Goal: Task Accomplishment & Management: Use online tool/utility

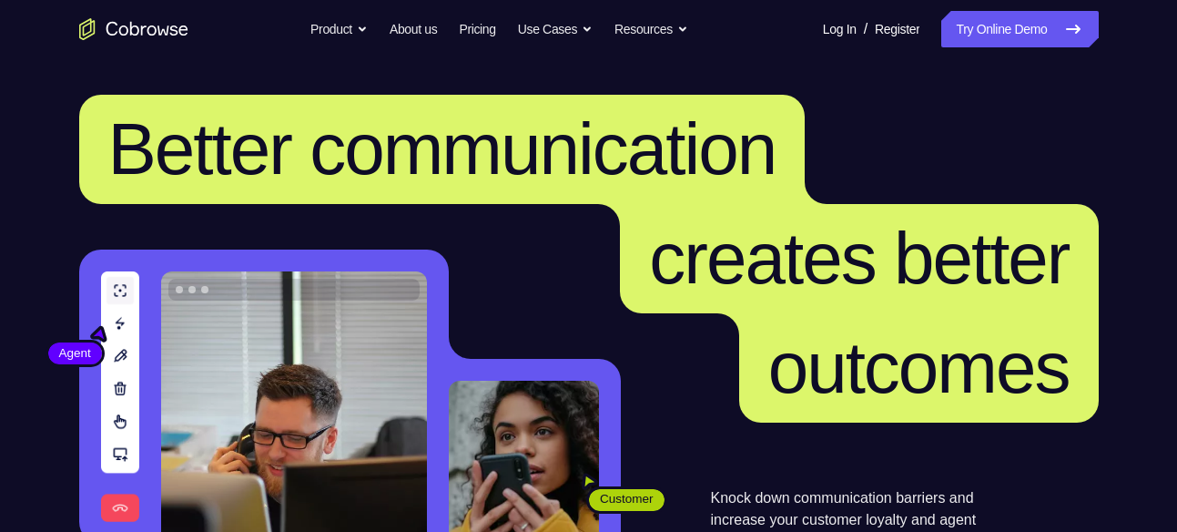
click at [999, 43] on link "Try Online Demo" at bounding box center [1019, 29] width 157 height 36
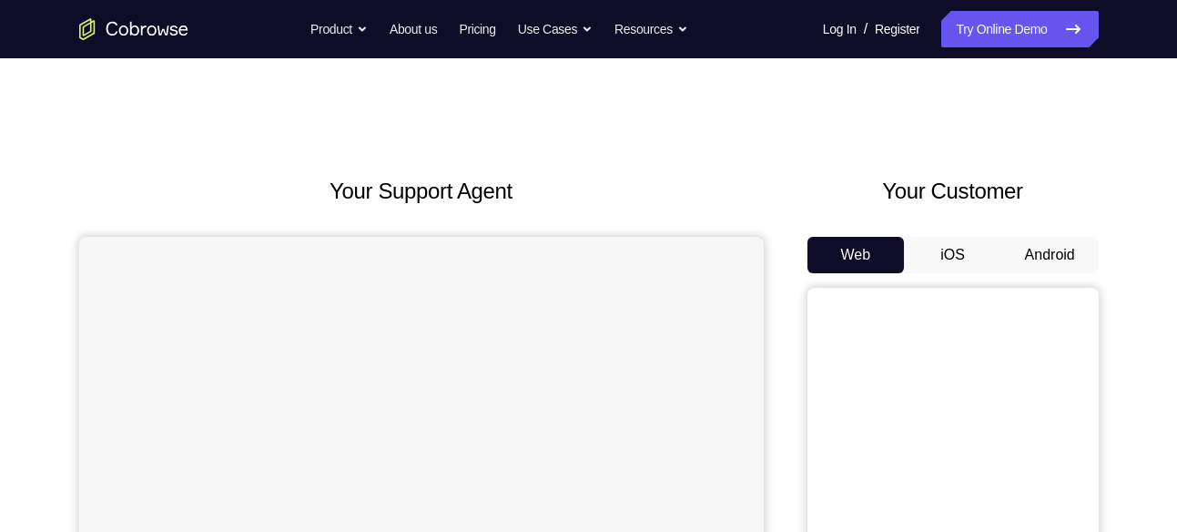
click at [1047, 245] on button "Android" at bounding box center [1049, 255] width 97 height 36
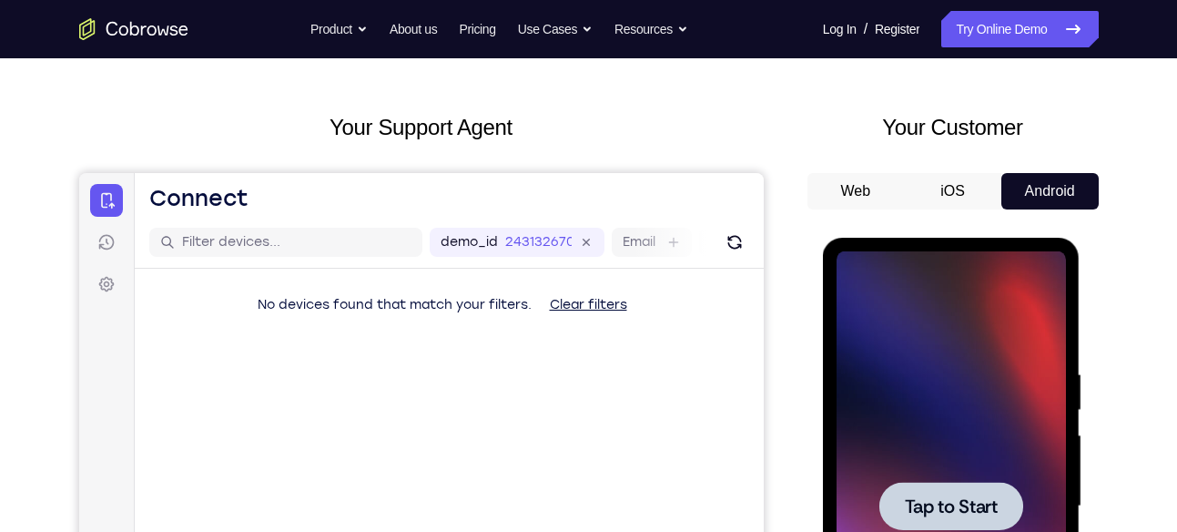
click at [921, 480] on div at bounding box center [951, 506] width 229 height 510
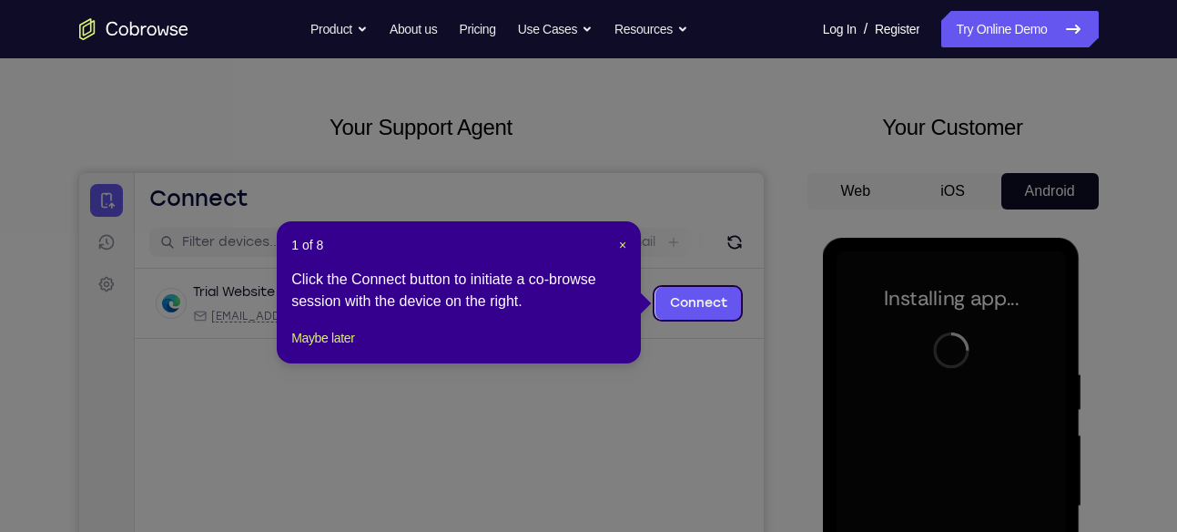
click at [614, 239] on header "1 of 8 ×" at bounding box center [458, 245] width 335 height 18
click at [624, 240] on span "×" at bounding box center [622, 245] width 7 height 15
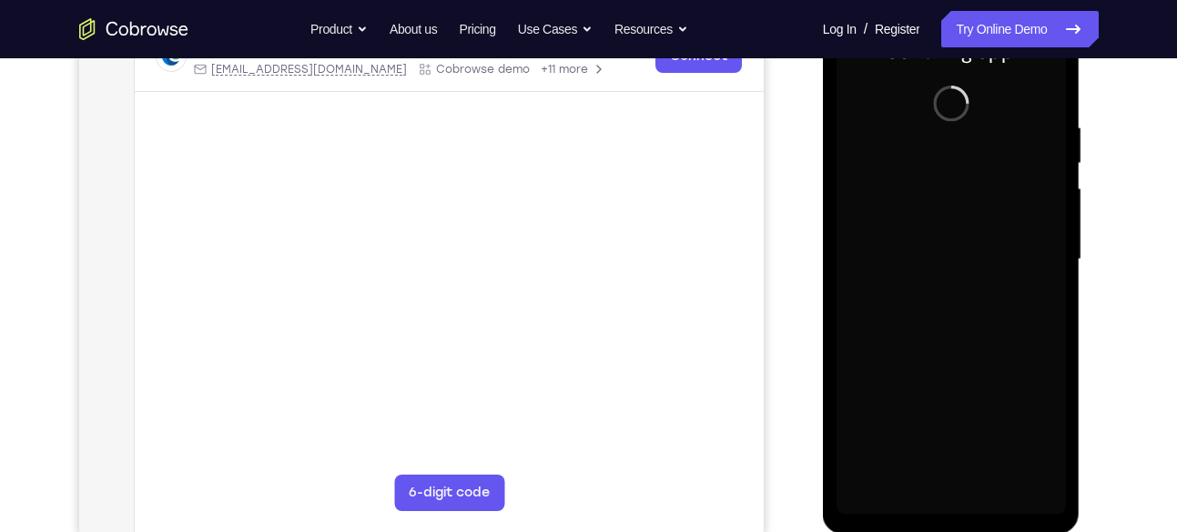
scroll to position [311, 0]
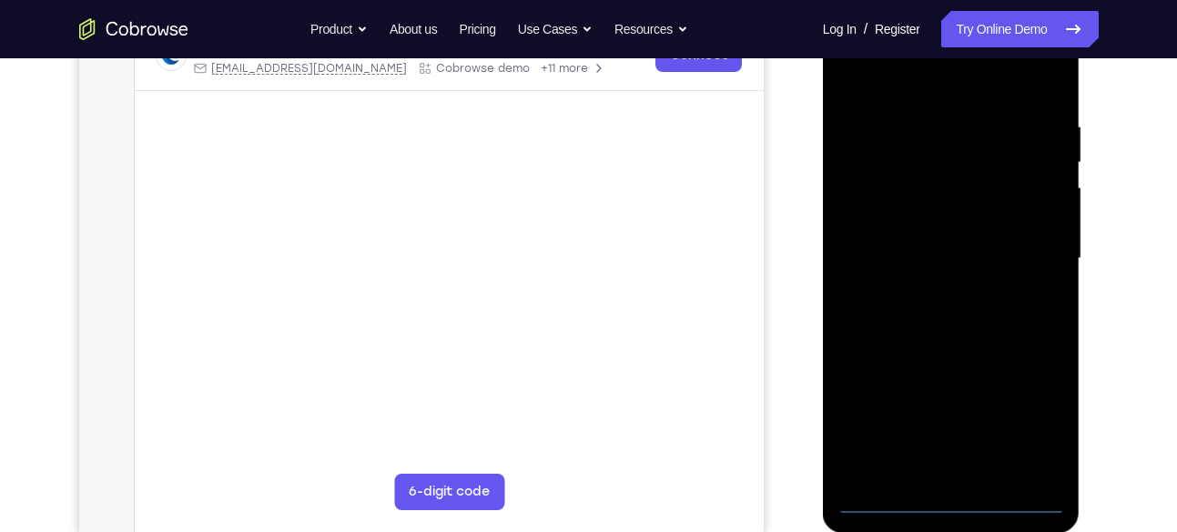
click at [957, 489] on div at bounding box center [951, 259] width 229 height 510
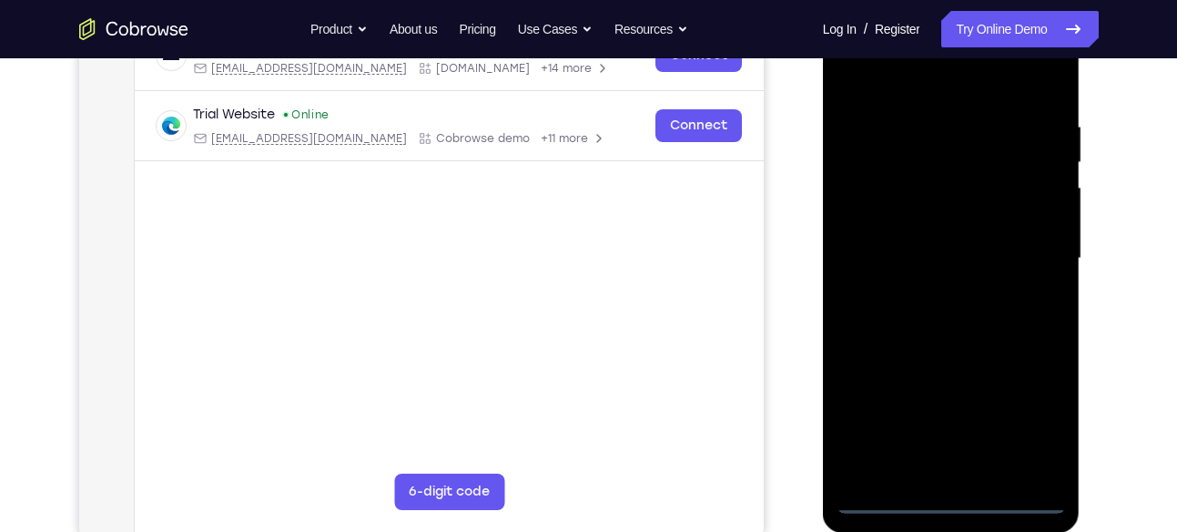
click at [952, 493] on div at bounding box center [951, 259] width 229 height 510
click at [1035, 424] on div at bounding box center [951, 259] width 229 height 510
click at [880, 85] on div at bounding box center [951, 259] width 229 height 510
click at [1030, 249] on div at bounding box center [951, 259] width 229 height 510
click at [934, 288] on div at bounding box center [951, 259] width 229 height 510
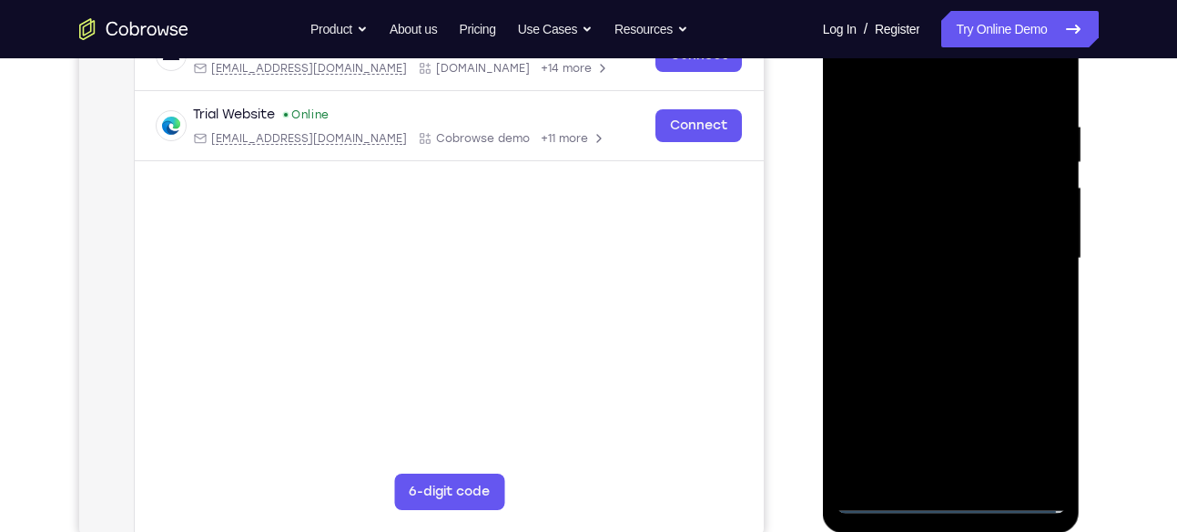
click at [921, 239] on div at bounding box center [951, 259] width 229 height 510
click at [921, 230] on div at bounding box center [951, 259] width 229 height 510
click at [951, 259] on div at bounding box center [951, 259] width 229 height 510
click at [940, 326] on div at bounding box center [951, 259] width 229 height 510
click at [914, 119] on div at bounding box center [951, 259] width 229 height 510
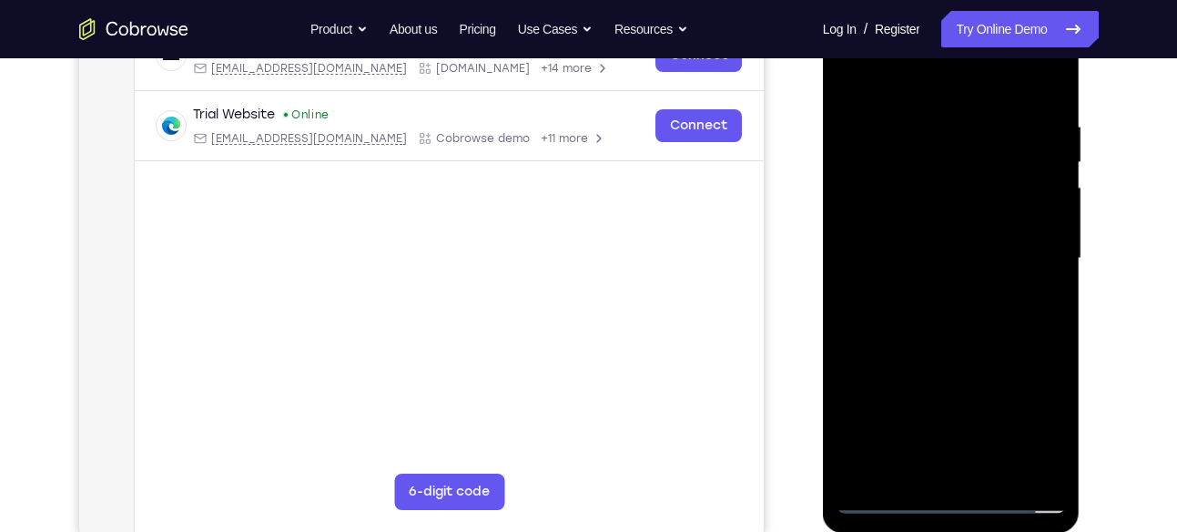
drag, startPoint x: 923, startPoint y: 87, endPoint x: 929, endPoint y: -29, distance: 116.7
click at [929, 0] on html "Online web based iOS Simulators and Android Emulators. Run iPhone, iPad, Mobile…" at bounding box center [952, 263] width 259 height 546
click at [1027, 252] on div at bounding box center [951, 259] width 229 height 510
click at [1032, 380] on div at bounding box center [951, 259] width 229 height 510
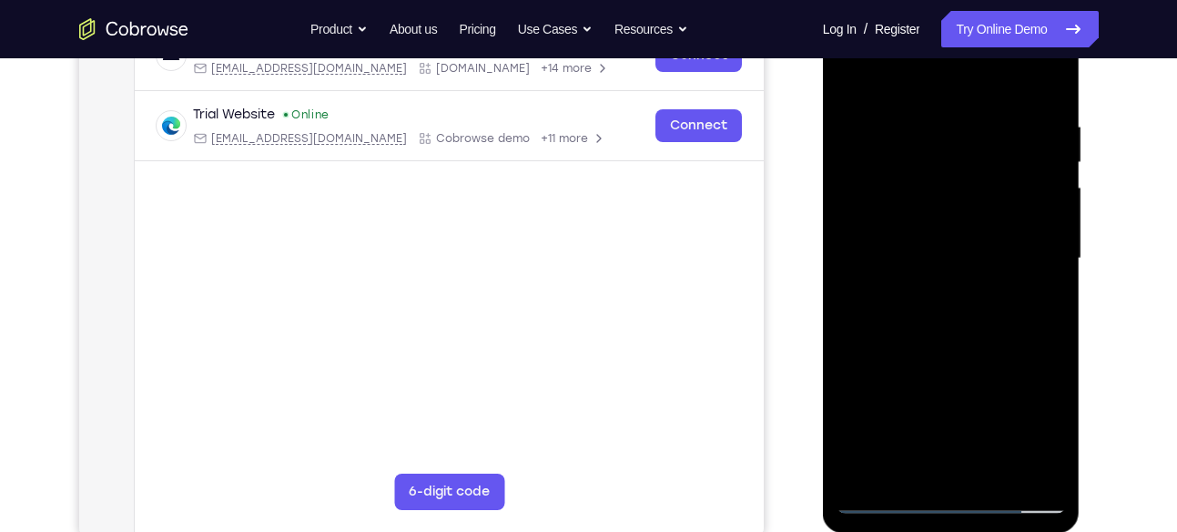
click at [1032, 380] on div at bounding box center [951, 259] width 229 height 510
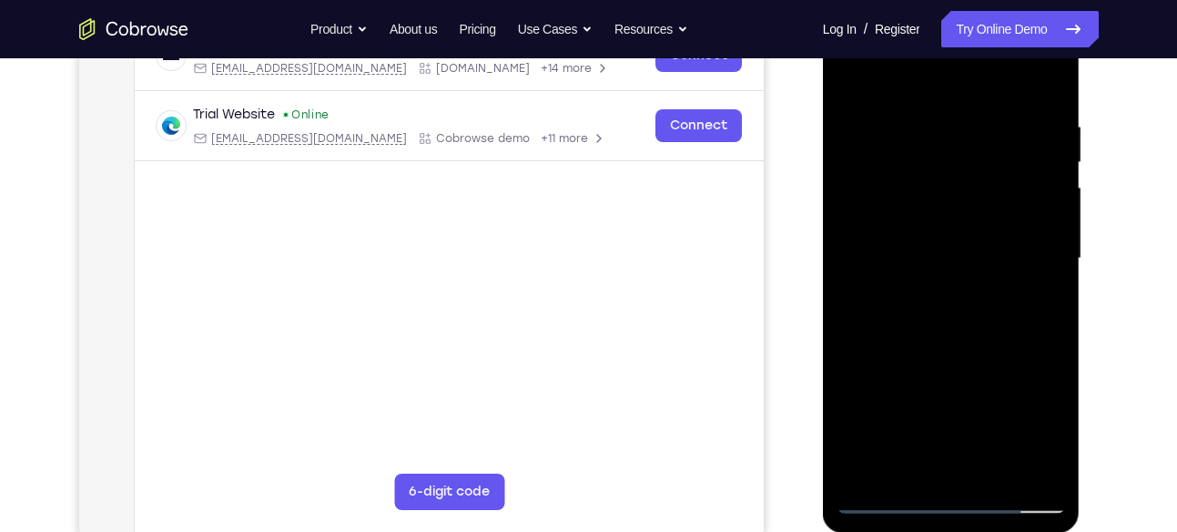
click at [1032, 380] on div at bounding box center [951, 259] width 229 height 510
drag, startPoint x: 867, startPoint y: 336, endPoint x: 1193, endPoint y: 436, distance: 341.8
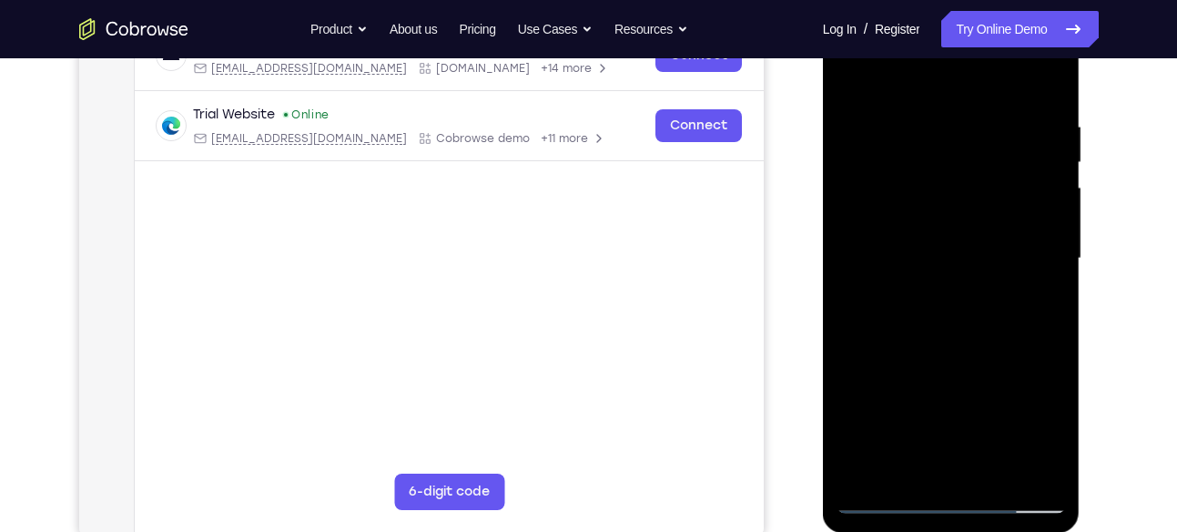
click at [1082, 436] on html "Online web based iOS Simulators and Android Emulators. Run iPhone, iPad, Mobile…" at bounding box center [952, 263] width 259 height 546
click at [1044, 263] on div at bounding box center [951, 259] width 229 height 510
click at [1030, 152] on div at bounding box center [951, 259] width 229 height 510
click at [1043, 147] on div at bounding box center [951, 259] width 229 height 510
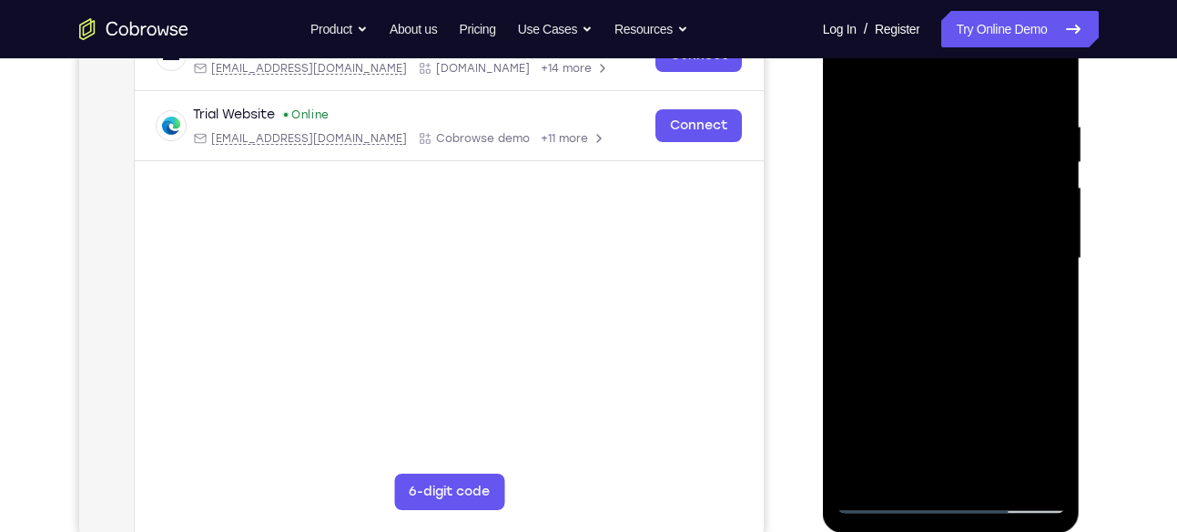
click at [1043, 147] on div at bounding box center [951, 259] width 229 height 510
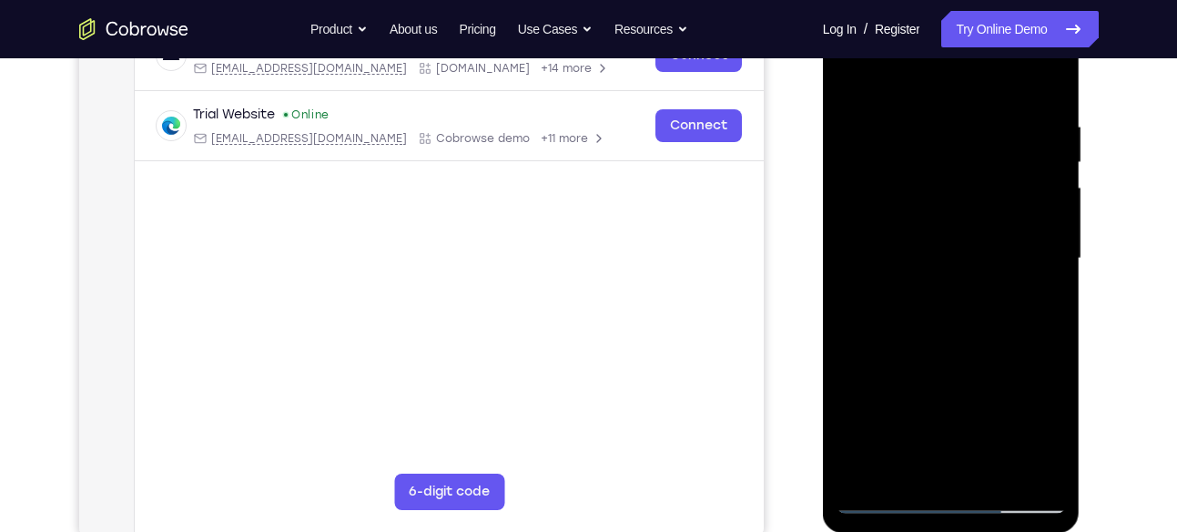
drag, startPoint x: 860, startPoint y: 257, endPoint x: 1193, endPoint y: 177, distance: 342.7
click at [1082, 177] on html "Online web based iOS Simulators and Android Emulators. Run iPhone, iPad, Mobile…" at bounding box center [952, 263] width 259 height 546
drag, startPoint x: 946, startPoint y: 268, endPoint x: 1193, endPoint y: 201, distance: 256.4
click at [1082, 201] on html "Online web based iOS Simulators and Android Emulators. Run iPhone, iPad, Mobile…" at bounding box center [952, 263] width 259 height 546
drag, startPoint x: 877, startPoint y: 239, endPoint x: 2013, endPoint y: 162, distance: 1137.7
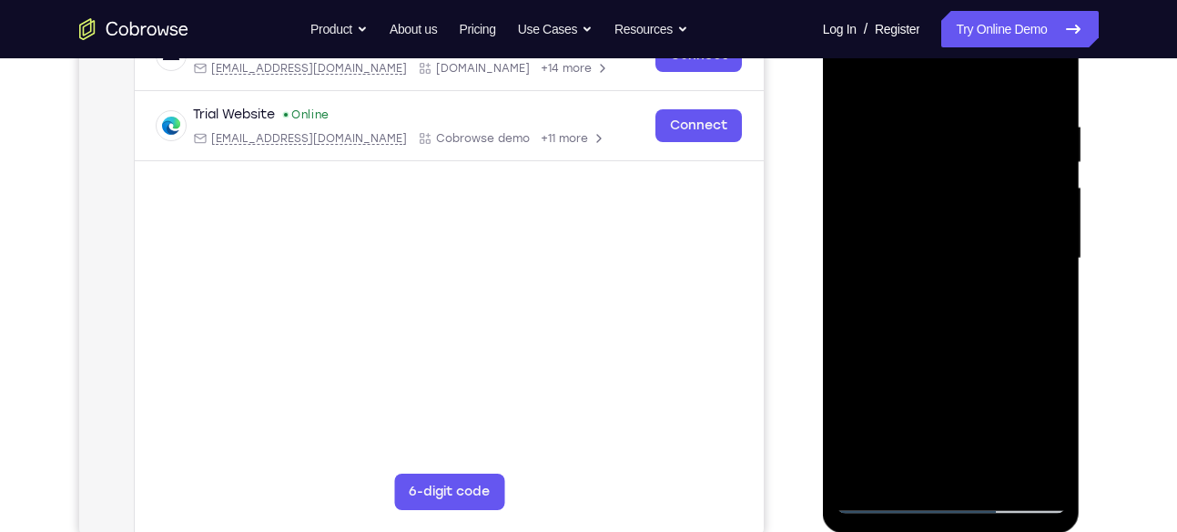
click at [1082, 172] on html "Online web based iOS Simulators and Android Emulators. Run iPhone, iPad, Mobile…" at bounding box center [952, 263] width 259 height 546
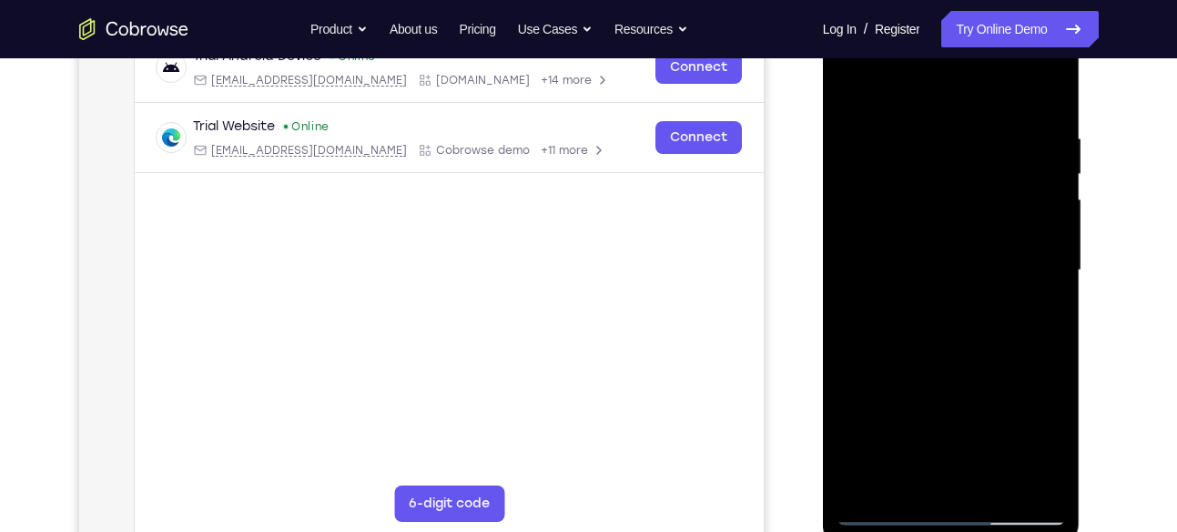
scroll to position [299, 0]
click at [1038, 263] on div at bounding box center [951, 271] width 229 height 510
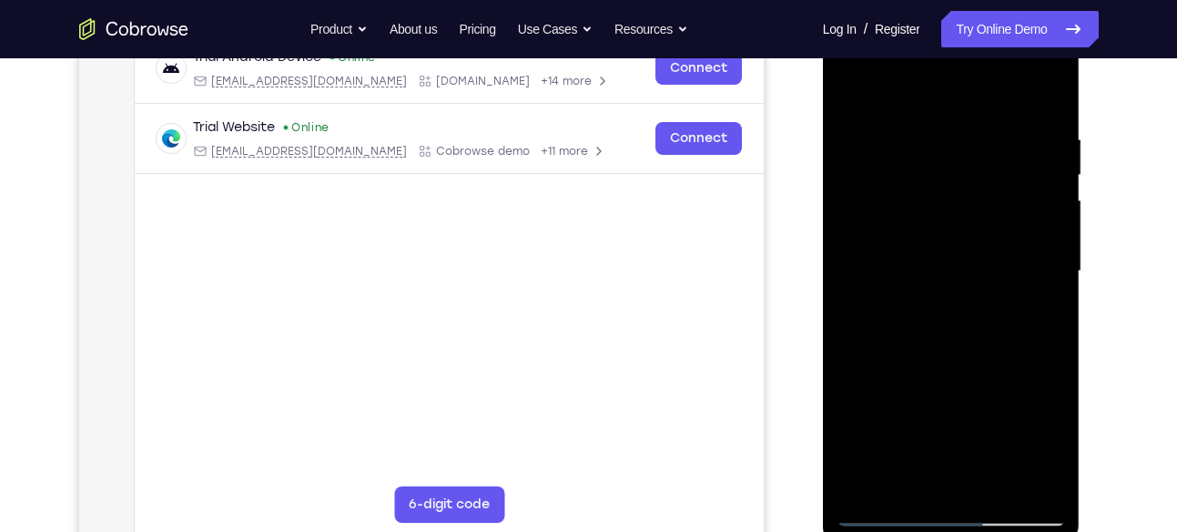
click at [1038, 263] on div at bounding box center [951, 271] width 229 height 510
click at [859, 254] on div at bounding box center [951, 271] width 229 height 510
click at [1045, 237] on div at bounding box center [951, 271] width 229 height 510
click at [958, 265] on div at bounding box center [951, 271] width 229 height 510
click at [953, 247] on div at bounding box center [951, 271] width 229 height 510
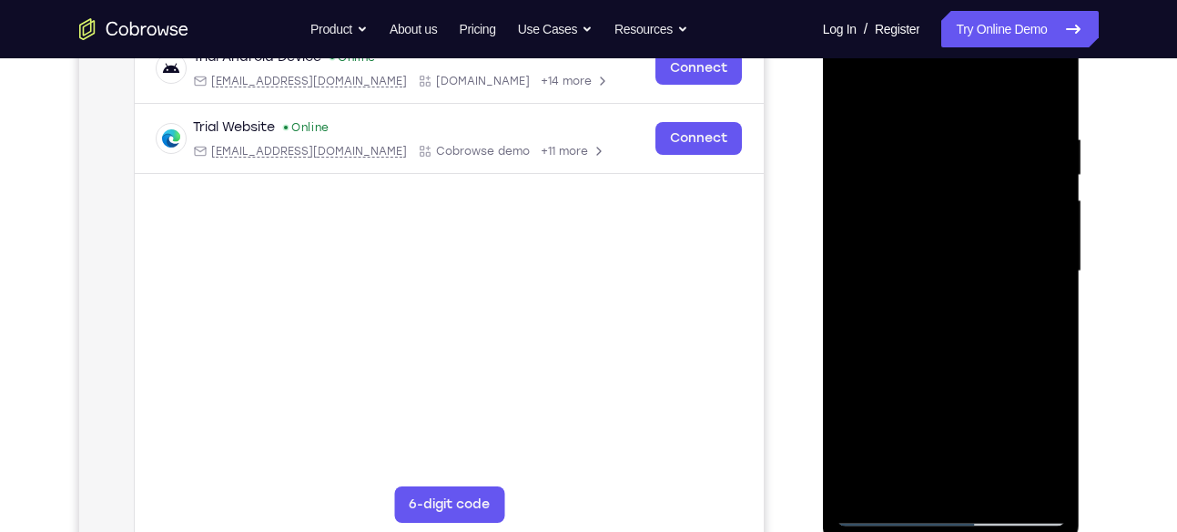
click at [852, 86] on div at bounding box center [951, 271] width 229 height 510
click at [1052, 257] on div at bounding box center [951, 271] width 229 height 510
click at [1037, 173] on div at bounding box center [951, 271] width 229 height 510
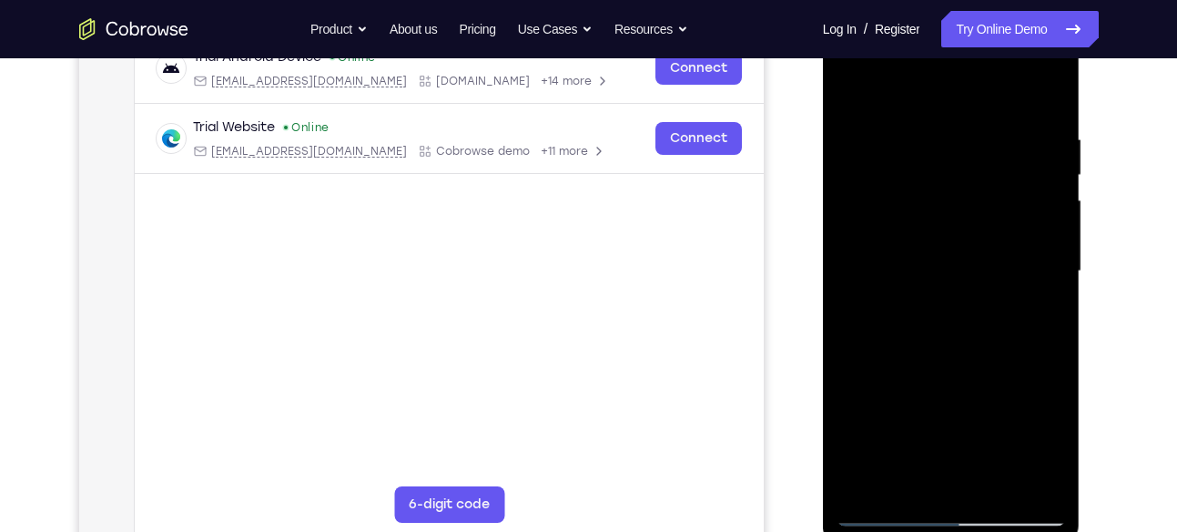
click at [1059, 173] on div at bounding box center [951, 271] width 229 height 510
click at [1054, 171] on div at bounding box center [951, 271] width 229 height 510
click at [1046, 96] on div at bounding box center [951, 271] width 229 height 510
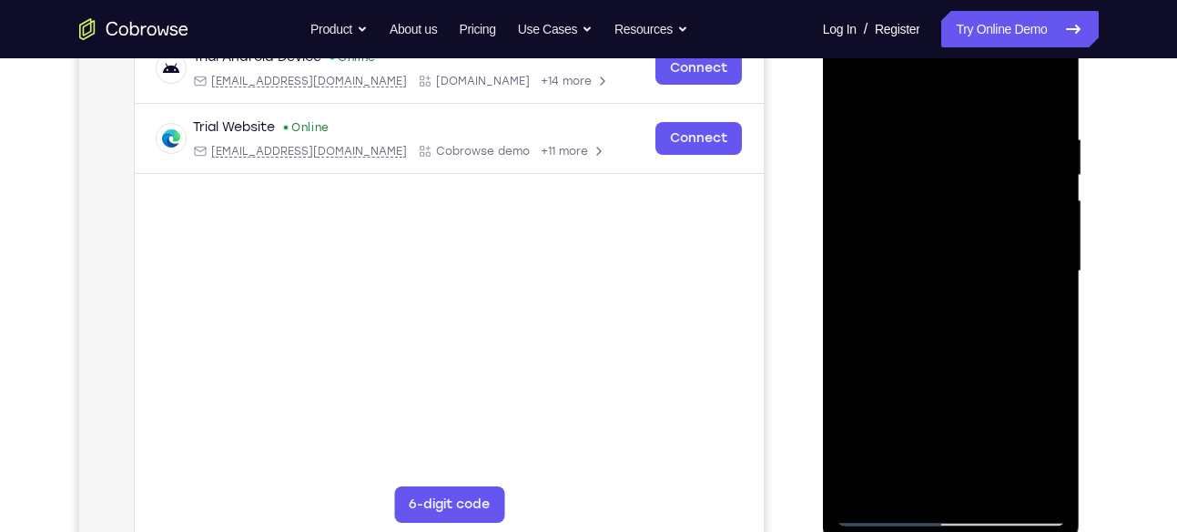
click at [999, 477] on div at bounding box center [951, 271] width 229 height 510
click at [931, 368] on div at bounding box center [951, 271] width 229 height 510
click at [929, 184] on div at bounding box center [951, 271] width 229 height 510
click at [986, 248] on div at bounding box center [951, 271] width 229 height 510
drag, startPoint x: 934, startPoint y: 380, endPoint x: 942, endPoint y: 159, distance: 221.3
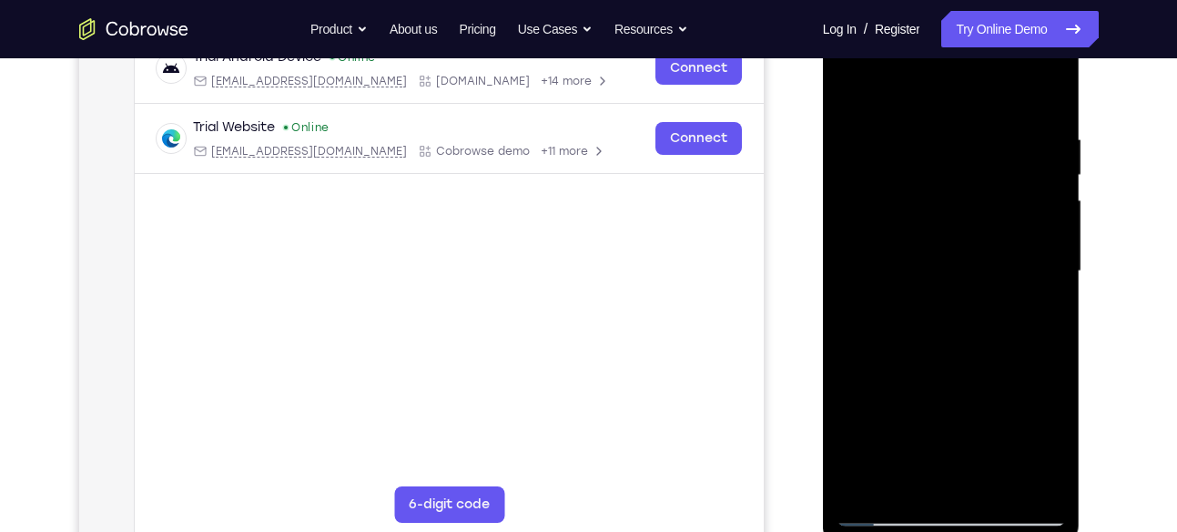
click at [942, 159] on div at bounding box center [951, 271] width 229 height 510
drag, startPoint x: 948, startPoint y: 463, endPoint x: 932, endPoint y: 279, distance: 185.4
click at [932, 279] on div at bounding box center [951, 271] width 229 height 510
drag, startPoint x: 900, startPoint y: 430, endPoint x: 959, endPoint y: 279, distance: 161.1
click at [959, 279] on div at bounding box center [951, 271] width 229 height 510
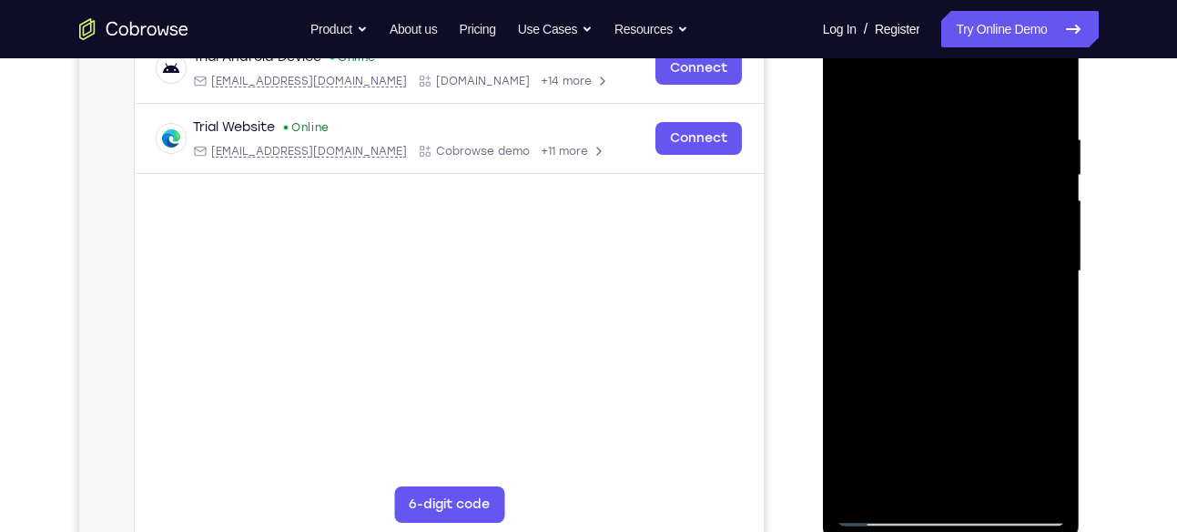
drag, startPoint x: 947, startPoint y: 423, endPoint x: 967, endPoint y: 270, distance: 154.2
click at [967, 270] on div at bounding box center [951, 271] width 229 height 510
click at [869, 384] on div at bounding box center [951, 271] width 229 height 510
click at [912, 80] on div at bounding box center [951, 271] width 229 height 510
click at [1031, 340] on div at bounding box center [951, 271] width 229 height 510
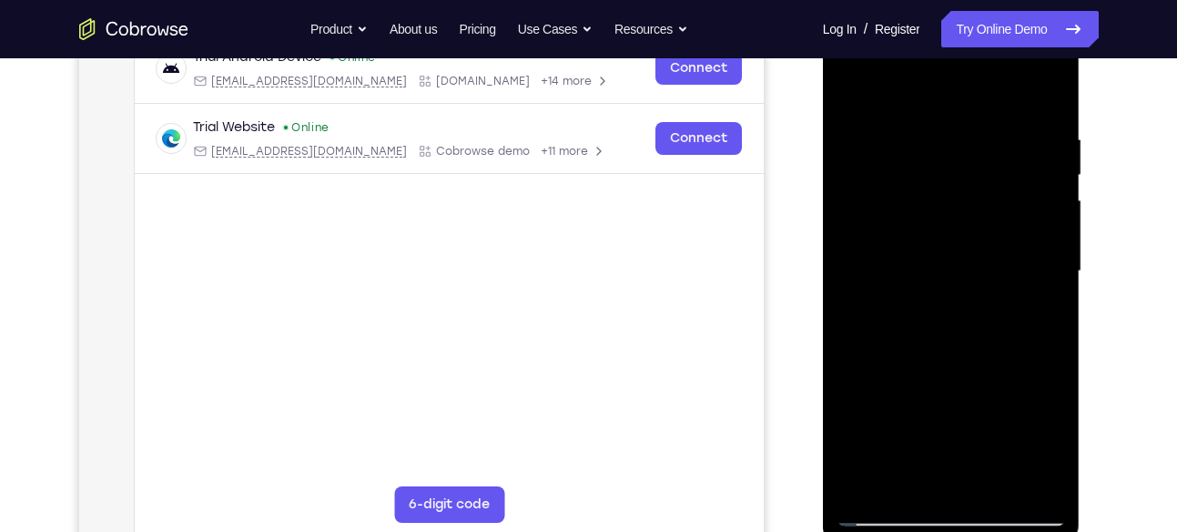
click at [856, 246] on div at bounding box center [951, 271] width 229 height 510
click at [1053, 250] on div at bounding box center [951, 271] width 229 height 510
drag, startPoint x: 945, startPoint y: 296, endPoint x: 979, endPoint y: 443, distance: 151.3
click at [979, 443] on div at bounding box center [951, 271] width 229 height 510
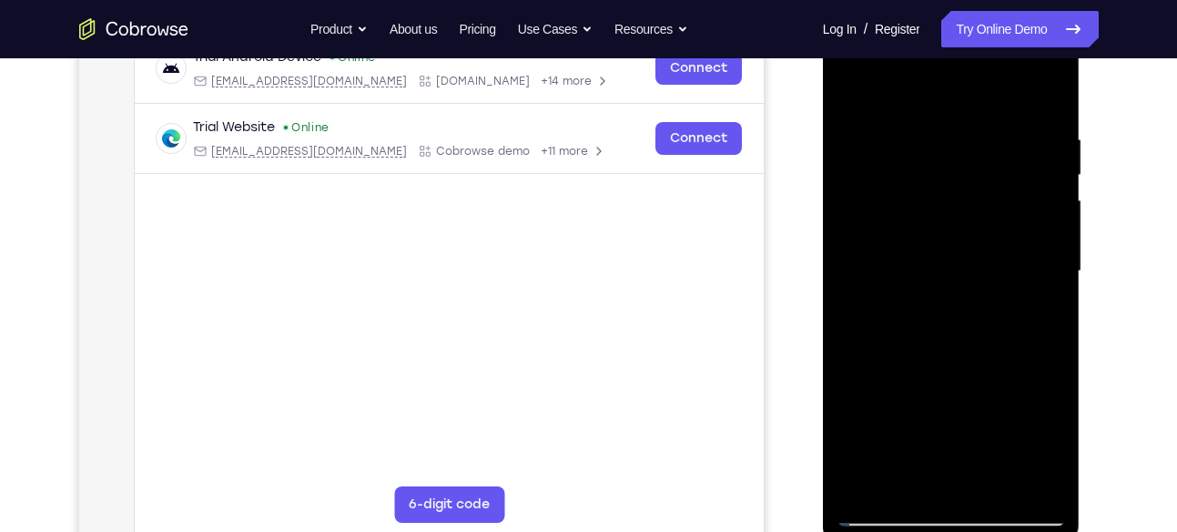
drag, startPoint x: 949, startPoint y: 332, endPoint x: 953, endPoint y: 168, distance: 163.9
click at [953, 168] on div at bounding box center [951, 271] width 229 height 510
drag, startPoint x: 952, startPoint y: 334, endPoint x: 942, endPoint y: 214, distance: 120.6
click at [942, 214] on div at bounding box center [951, 271] width 229 height 510
drag, startPoint x: 929, startPoint y: 360, endPoint x: 943, endPoint y: 191, distance: 169.9
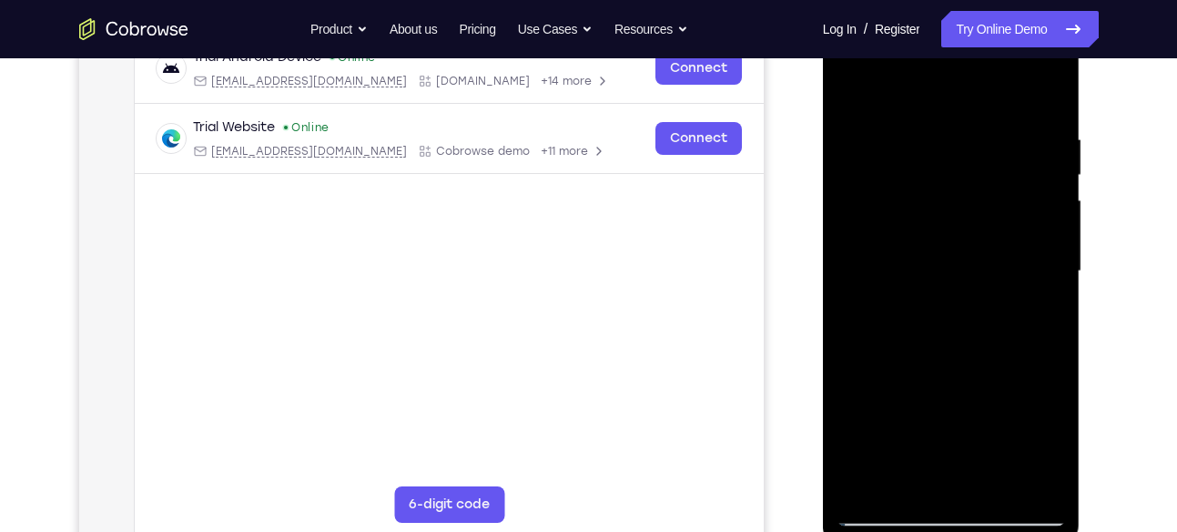
click at [943, 191] on div at bounding box center [951, 271] width 229 height 510
click at [1022, 404] on div at bounding box center [951, 271] width 229 height 510
click at [960, 298] on div at bounding box center [951, 271] width 229 height 510
click at [1034, 433] on div at bounding box center [951, 271] width 229 height 510
click at [986, 301] on div at bounding box center [951, 271] width 229 height 510
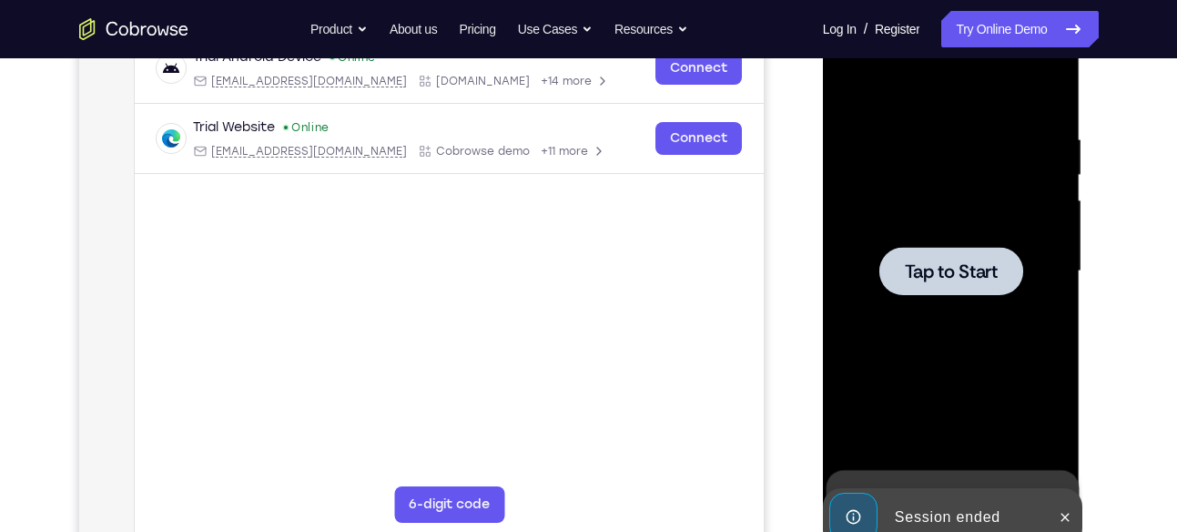
click at [946, 285] on div at bounding box center [951, 271] width 144 height 48
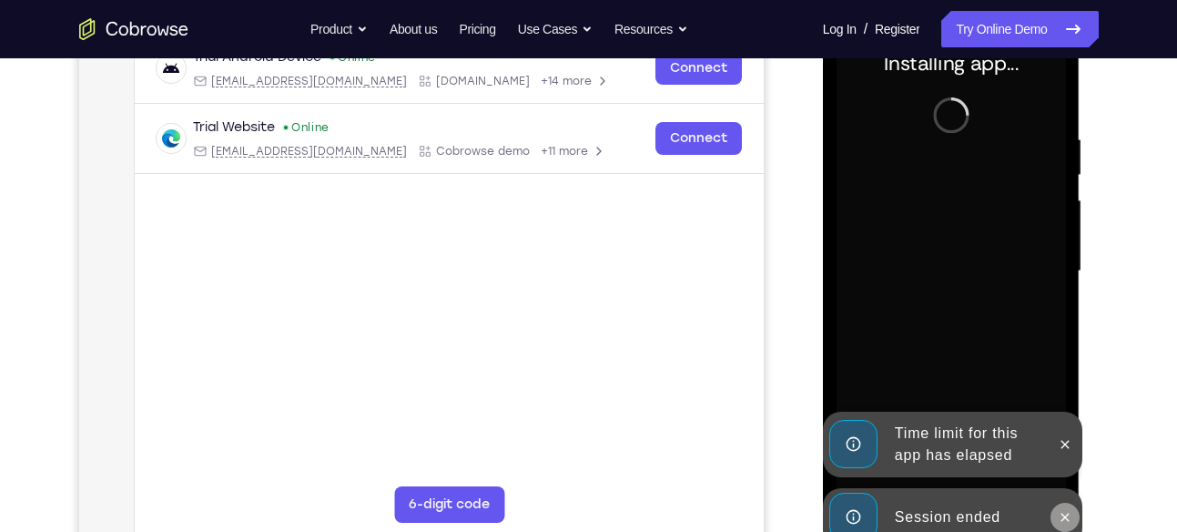
click at [1060, 510] on icon at bounding box center [1065, 517] width 15 height 15
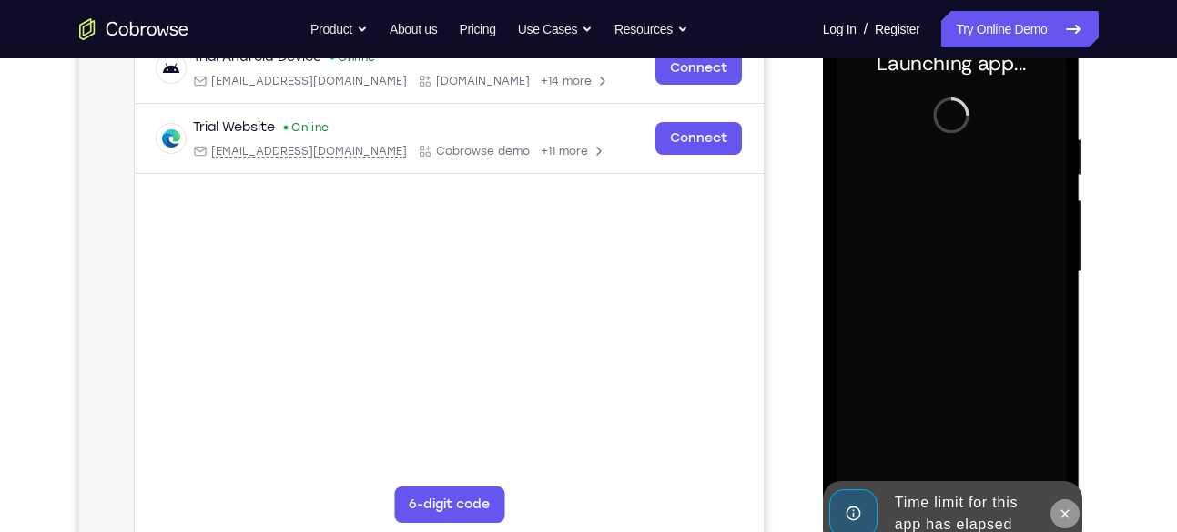
click at [1072, 506] on icon at bounding box center [1065, 513] width 15 height 15
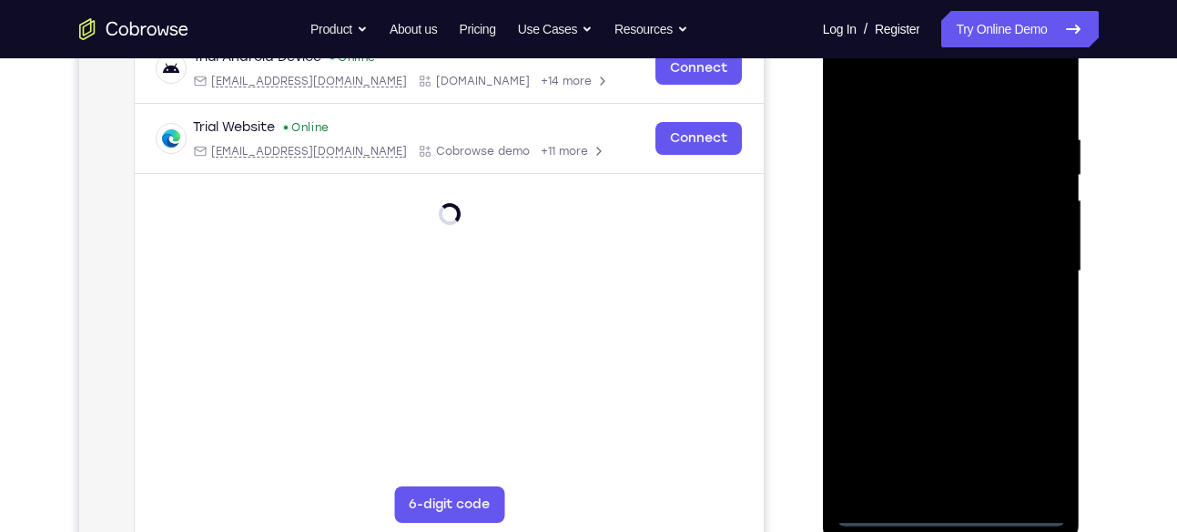
click at [951, 508] on div at bounding box center [951, 271] width 229 height 510
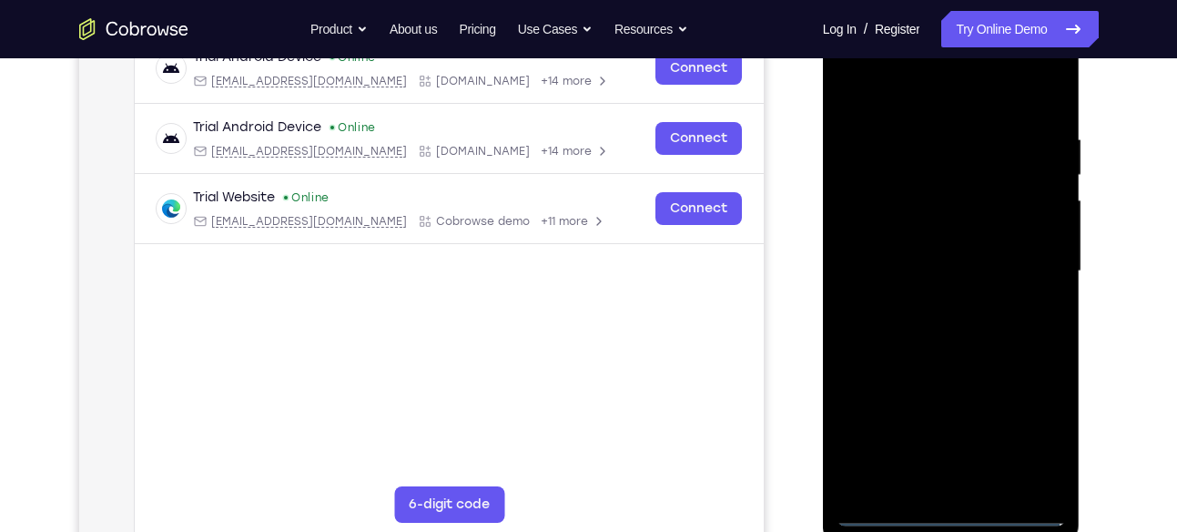
click at [1025, 434] on div at bounding box center [951, 271] width 229 height 510
click at [892, 87] on div at bounding box center [951, 271] width 229 height 510
click at [1030, 270] on div at bounding box center [951, 271] width 229 height 510
click at [931, 298] on div at bounding box center [951, 271] width 229 height 510
click at [937, 242] on div at bounding box center [951, 271] width 229 height 510
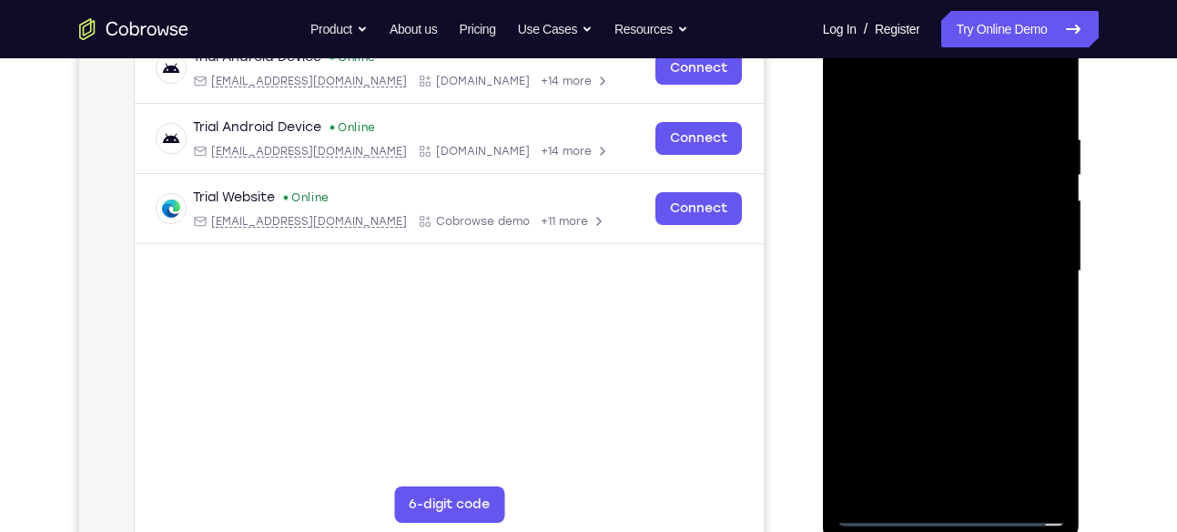
click at [937, 221] on div at bounding box center [951, 271] width 229 height 510
click at [948, 261] on div at bounding box center [951, 271] width 229 height 510
click at [959, 347] on div at bounding box center [951, 271] width 229 height 510
click at [921, 128] on div at bounding box center [951, 271] width 229 height 510
drag, startPoint x: 909, startPoint y: 97, endPoint x: 1732, endPoint y: 19, distance: 826.6
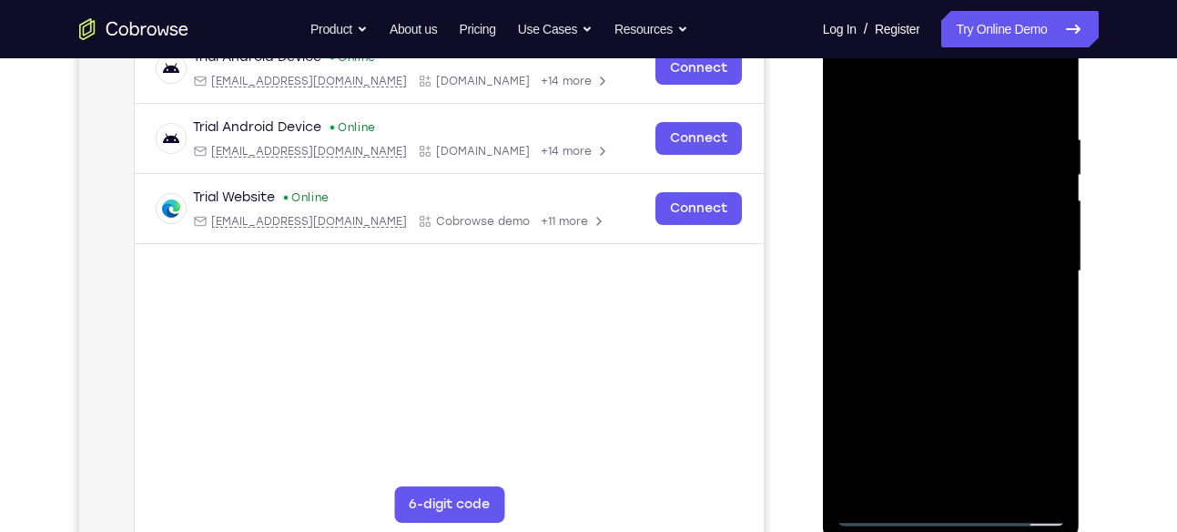
click at [909, 16] on div at bounding box center [951, 271] width 229 height 510
click at [1042, 281] on div at bounding box center [951, 271] width 229 height 510
click at [1044, 94] on div at bounding box center [951, 271] width 229 height 510
click at [1000, 484] on div at bounding box center [951, 271] width 229 height 510
click at [919, 371] on div at bounding box center [951, 271] width 229 height 510
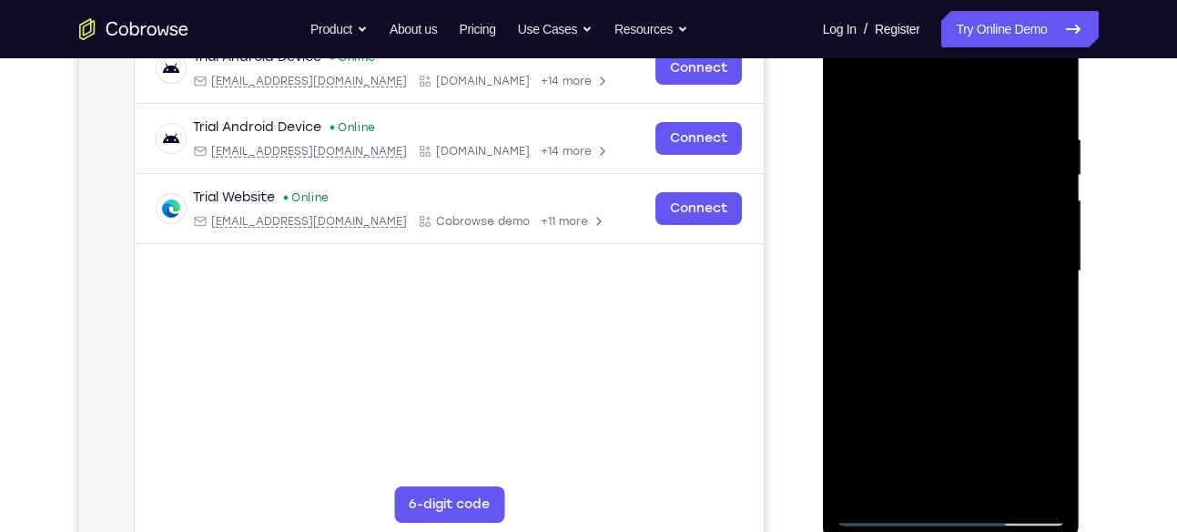
click at [1044, 233] on div at bounding box center [951, 271] width 229 height 510
click at [898, 116] on div at bounding box center [951, 271] width 229 height 510
click at [858, 88] on div at bounding box center [951, 271] width 229 height 510
click at [937, 178] on div at bounding box center [951, 271] width 229 height 510
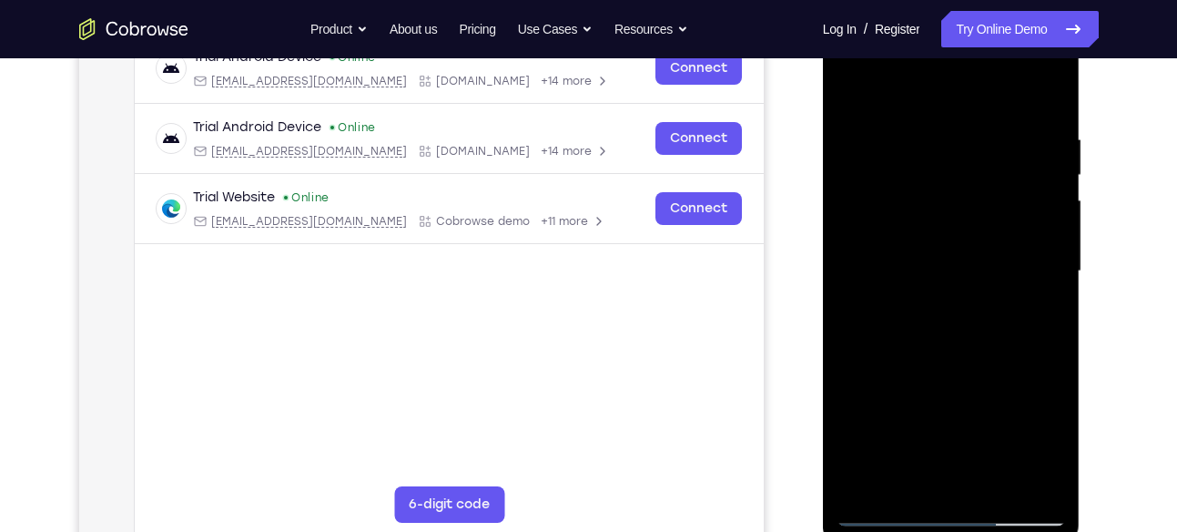
click at [900, 302] on div at bounding box center [951, 271] width 229 height 510
click at [856, 85] on div at bounding box center [951, 271] width 229 height 510
click at [979, 133] on div at bounding box center [951, 271] width 229 height 510
click at [1040, 250] on div at bounding box center [951, 271] width 229 height 510
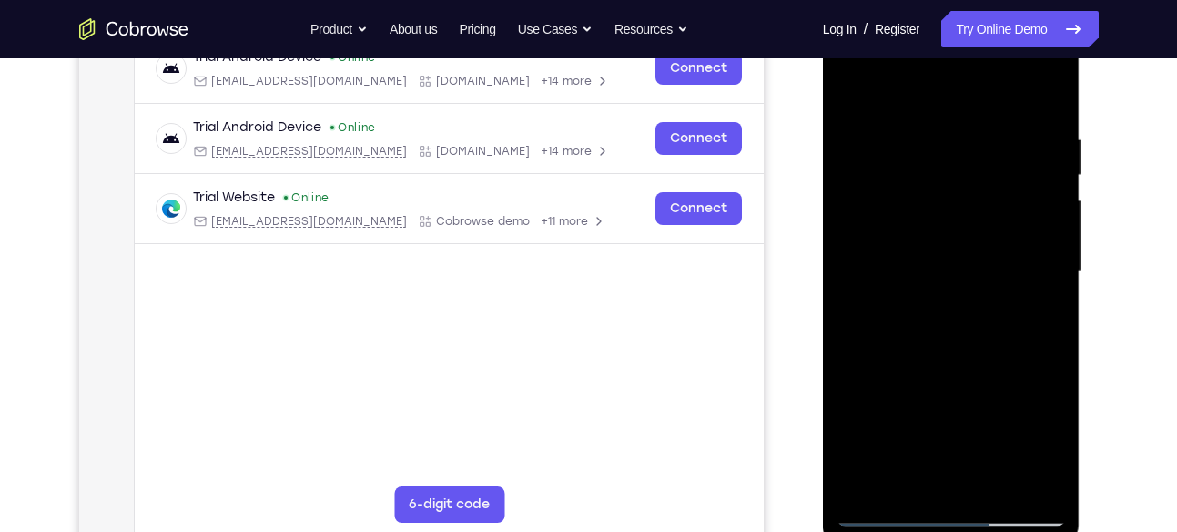
click at [1040, 250] on div at bounding box center [951, 271] width 229 height 510
drag, startPoint x: 1023, startPoint y: 386, endPoint x: 1011, endPoint y: 167, distance: 218.8
click at [1011, 167] on div at bounding box center [951, 271] width 229 height 510
drag, startPoint x: 1010, startPoint y: 357, endPoint x: 989, endPoint y: 216, distance: 142.6
click at [989, 216] on div at bounding box center [951, 271] width 229 height 510
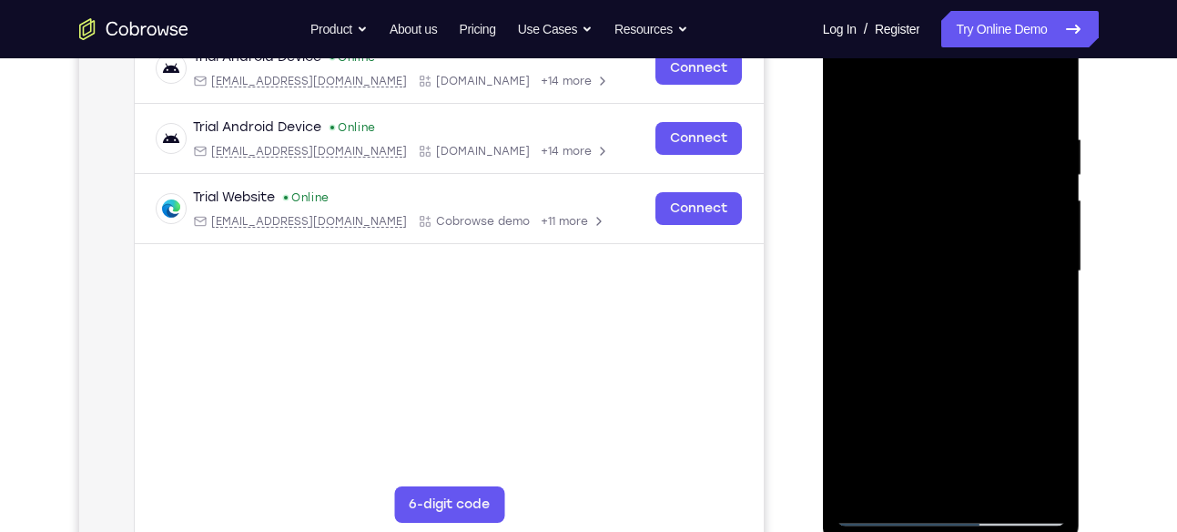
drag, startPoint x: 1016, startPoint y: 421, endPoint x: 983, endPoint y: 134, distance: 289.5
click at [983, 134] on div at bounding box center [951, 271] width 229 height 510
drag, startPoint x: 999, startPoint y: 407, endPoint x: 995, endPoint y: 157, distance: 249.5
click at [995, 157] on div at bounding box center [951, 271] width 229 height 510
click at [942, 295] on div at bounding box center [951, 271] width 229 height 510
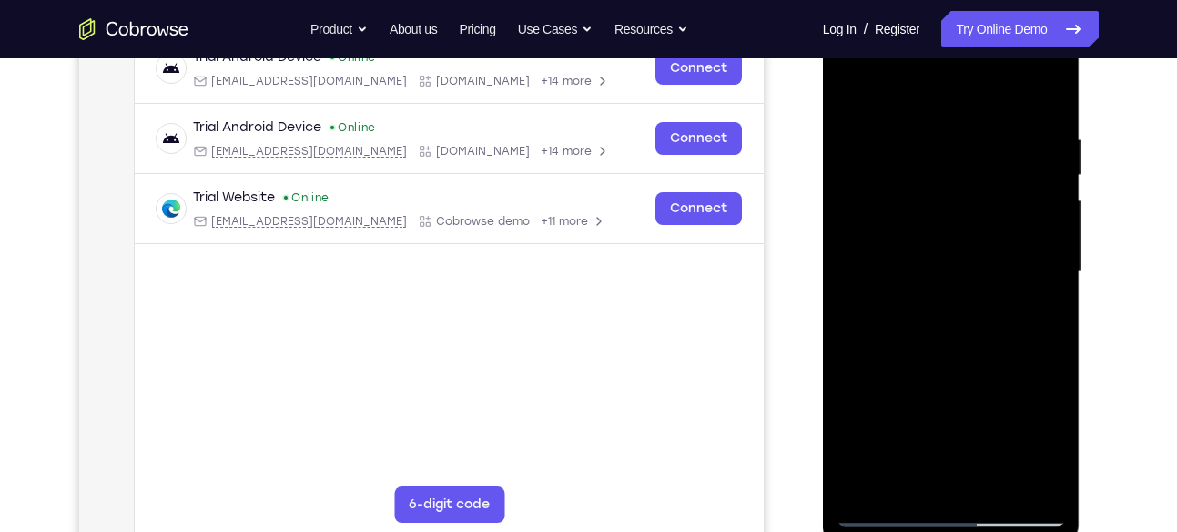
click at [942, 295] on div at bounding box center [951, 271] width 229 height 510
